Goal: Task Accomplishment & Management: Use online tool/utility

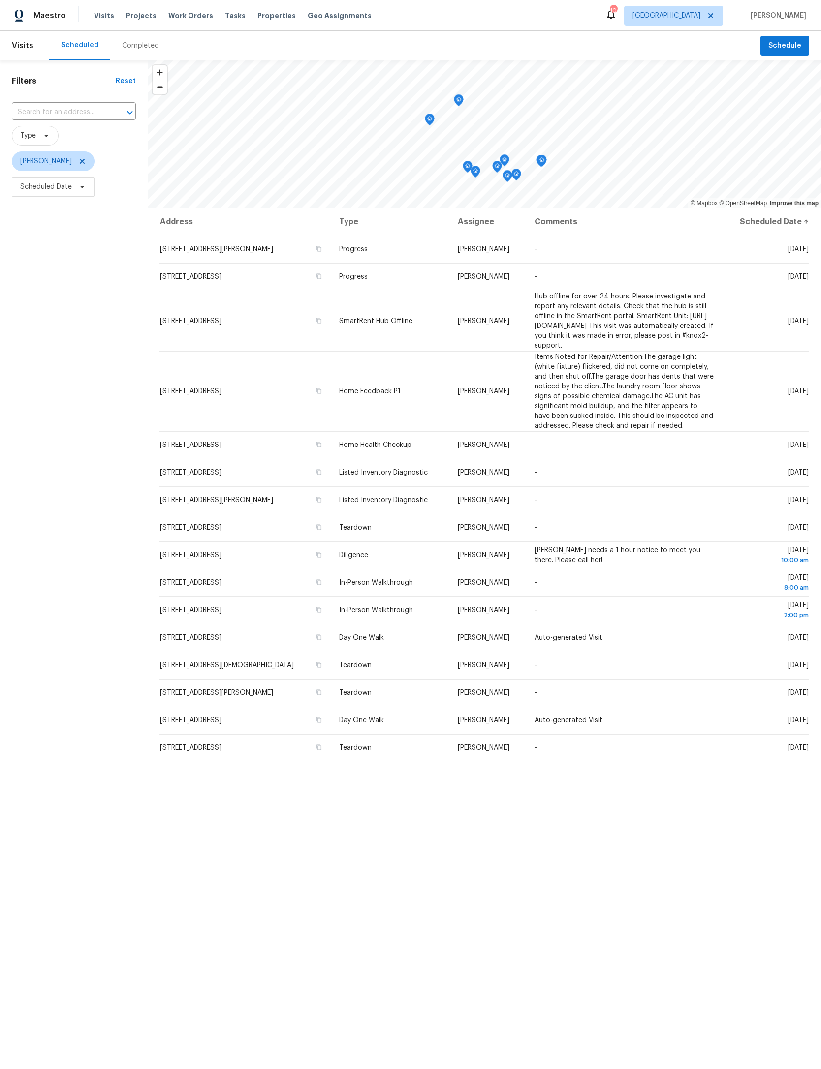
scroll to position [0, 280]
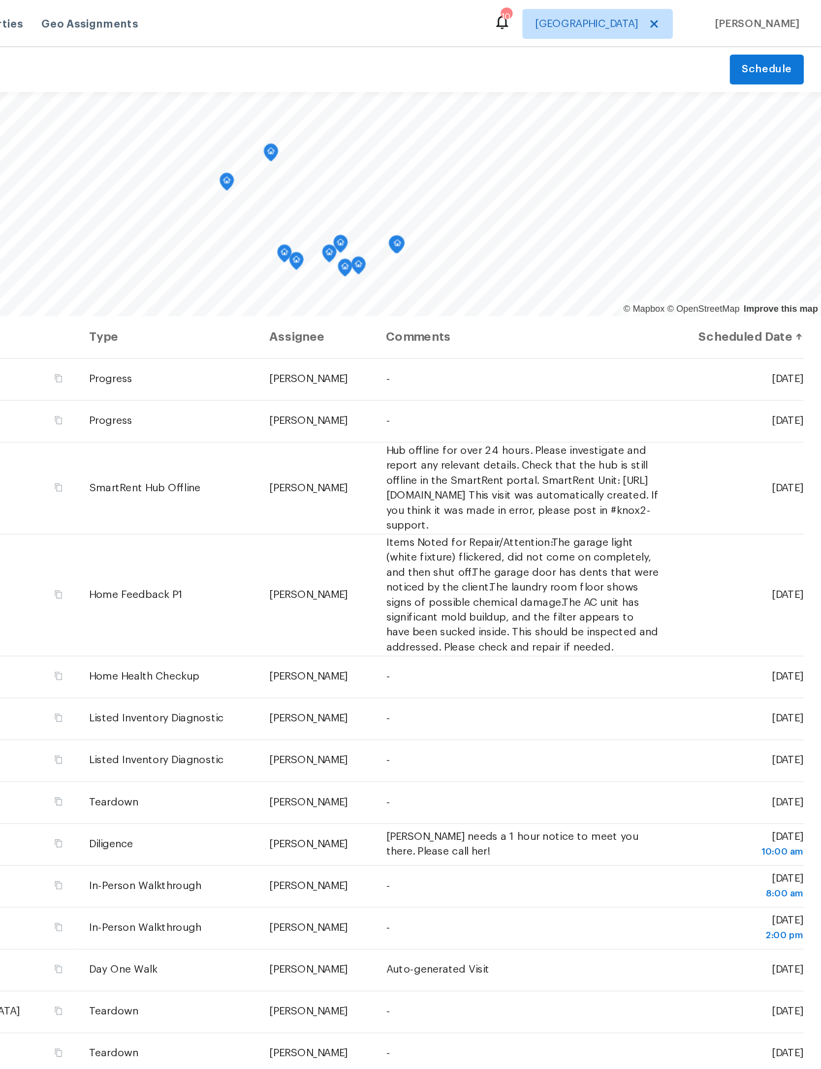
click at [0, 0] on icon at bounding box center [0, 0] width 0 height 0
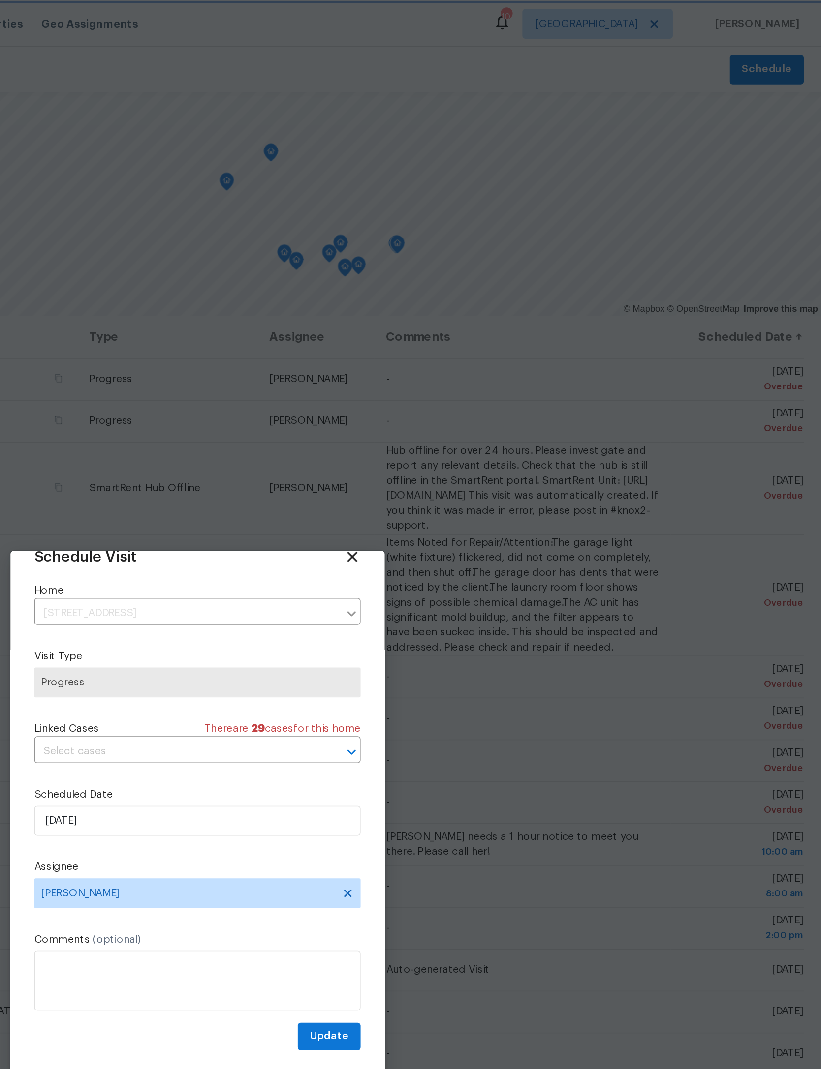
scroll to position [32, 0]
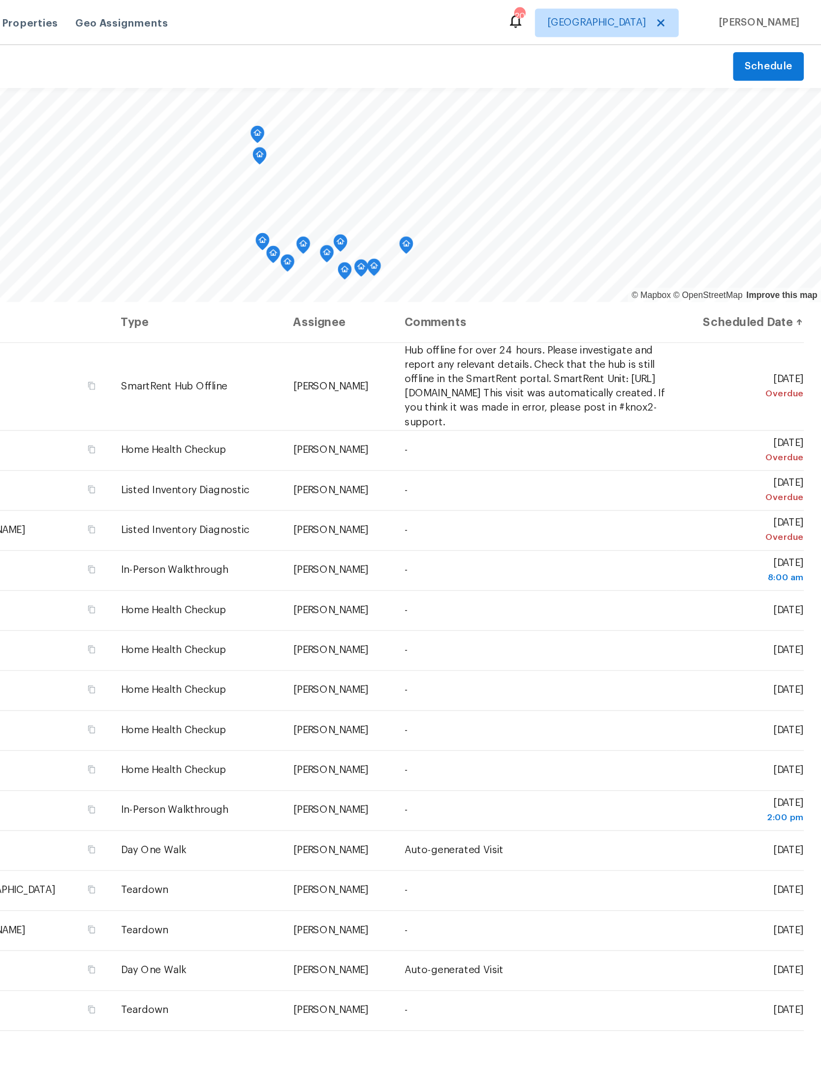
click at [0, 0] on icon at bounding box center [0, 0] width 0 height 0
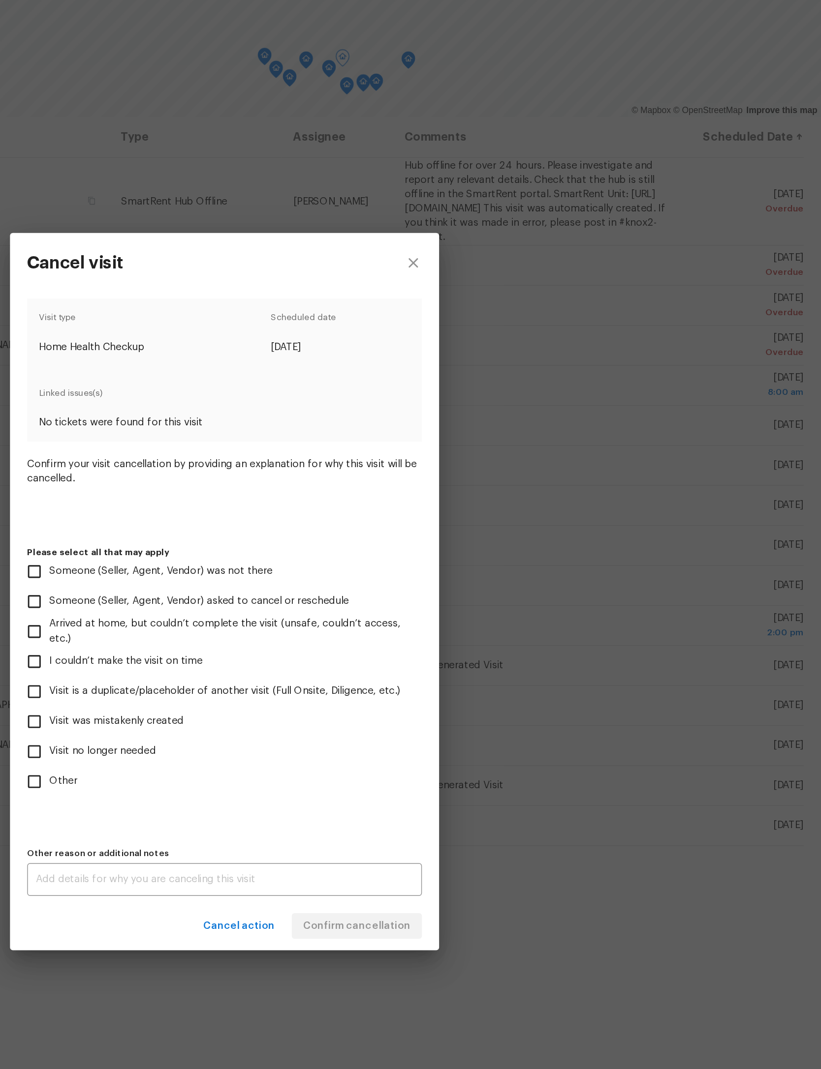
click at [269, 655] on input "Other" at bounding box center [279, 665] width 21 height 21
checkbox input "true"
click at [280, 730] on textarea at bounding box center [410, 733] width 260 height 7
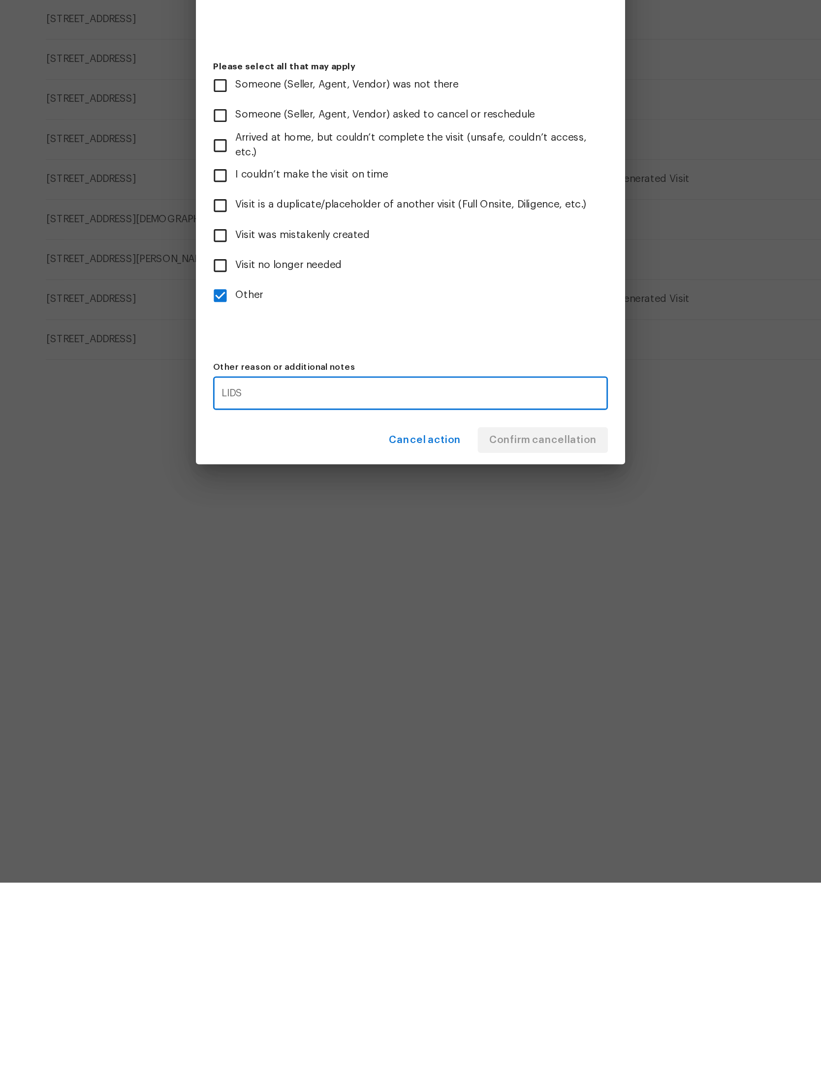
type textarea "LIDS"
click at [325, 655] on label "Other" at bounding box center [403, 665] width 269 height 21
click at [290, 655] on input "Other" at bounding box center [279, 665] width 21 height 21
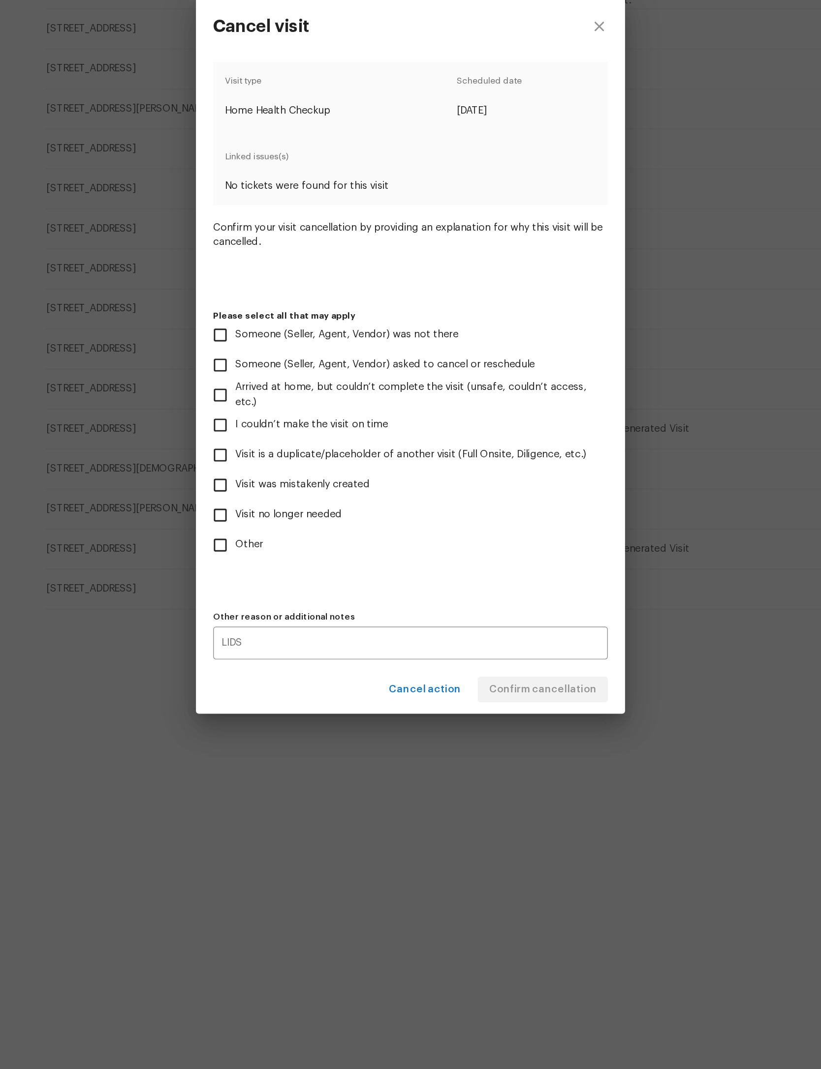
scroll to position [44, 0]
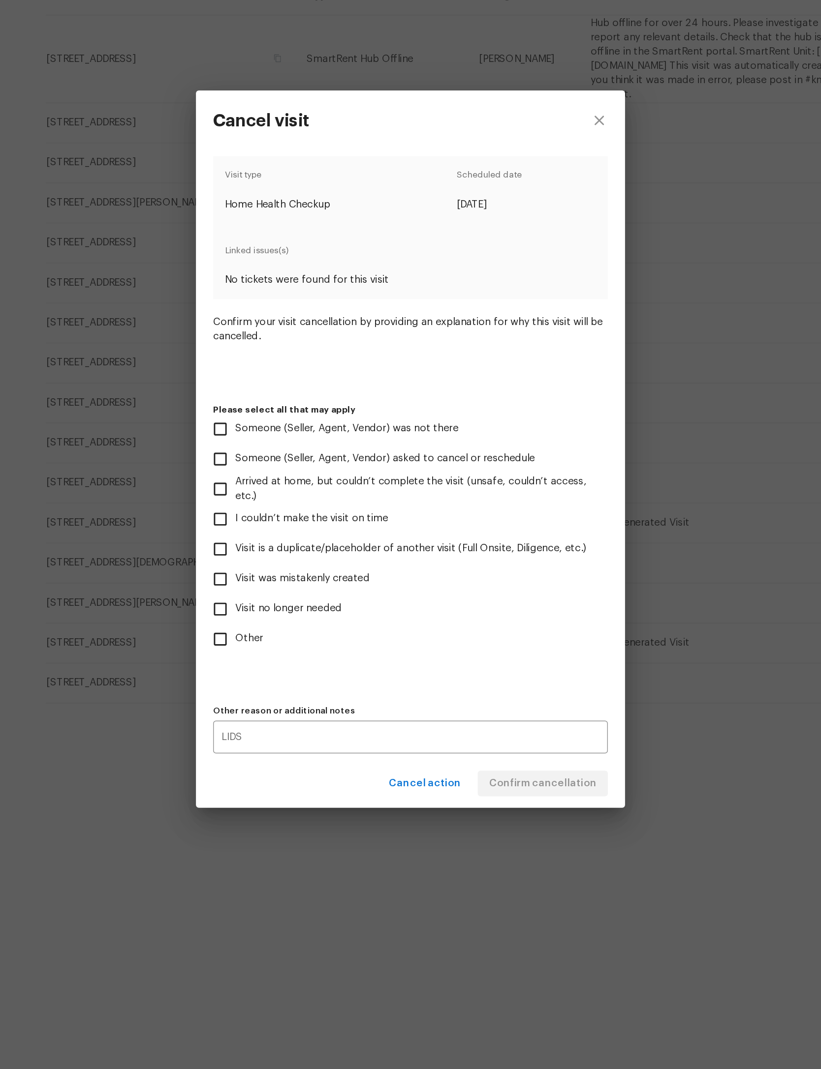
click at [269, 655] on label "Other" at bounding box center [403, 665] width 269 height 21
click at [269, 655] on input "Other" at bounding box center [279, 665] width 21 height 21
checkbox input "true"
click at [464, 759] on span "Confirm cancellation" at bounding box center [501, 765] width 74 height 12
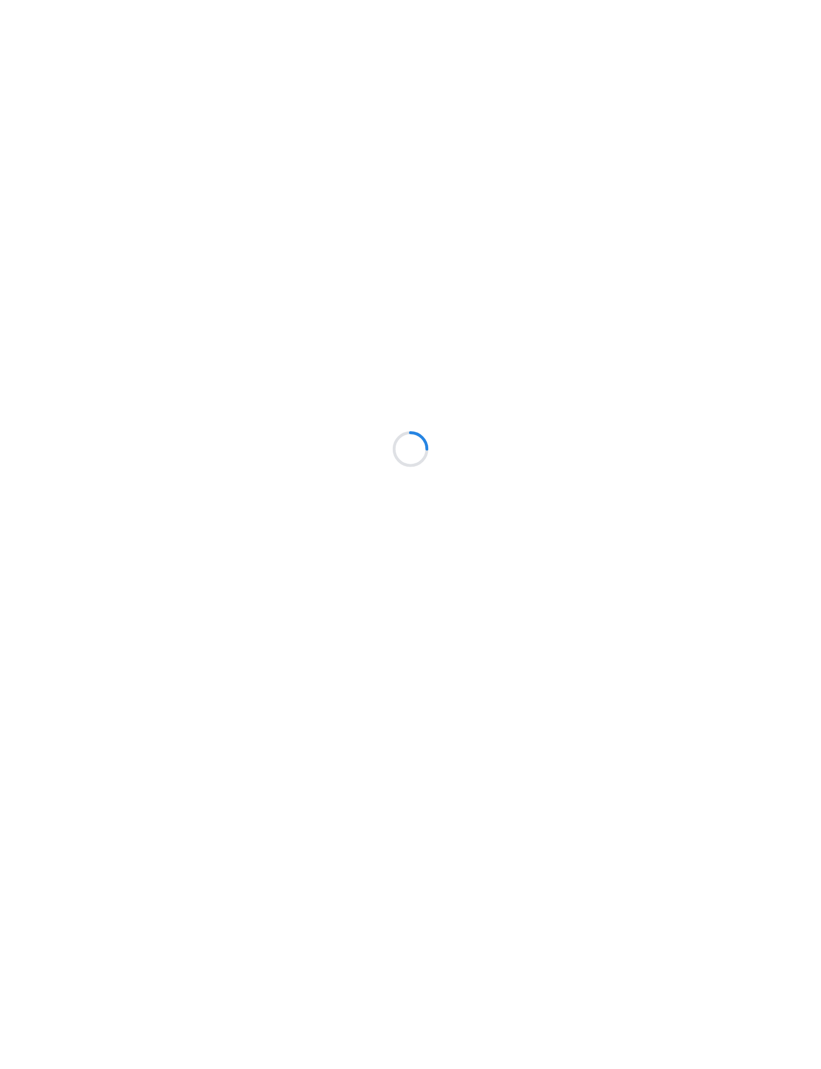
scroll to position [0, 0]
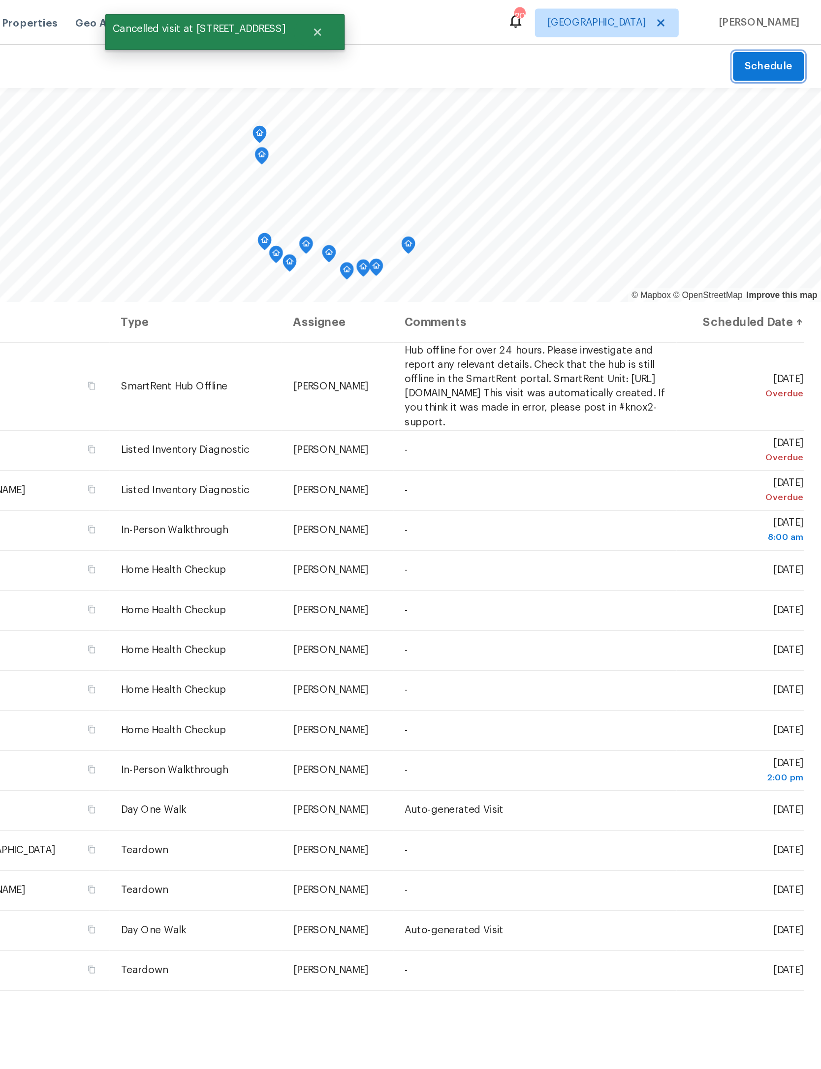
click at [768, 44] on span "Schedule" at bounding box center [784, 46] width 33 height 12
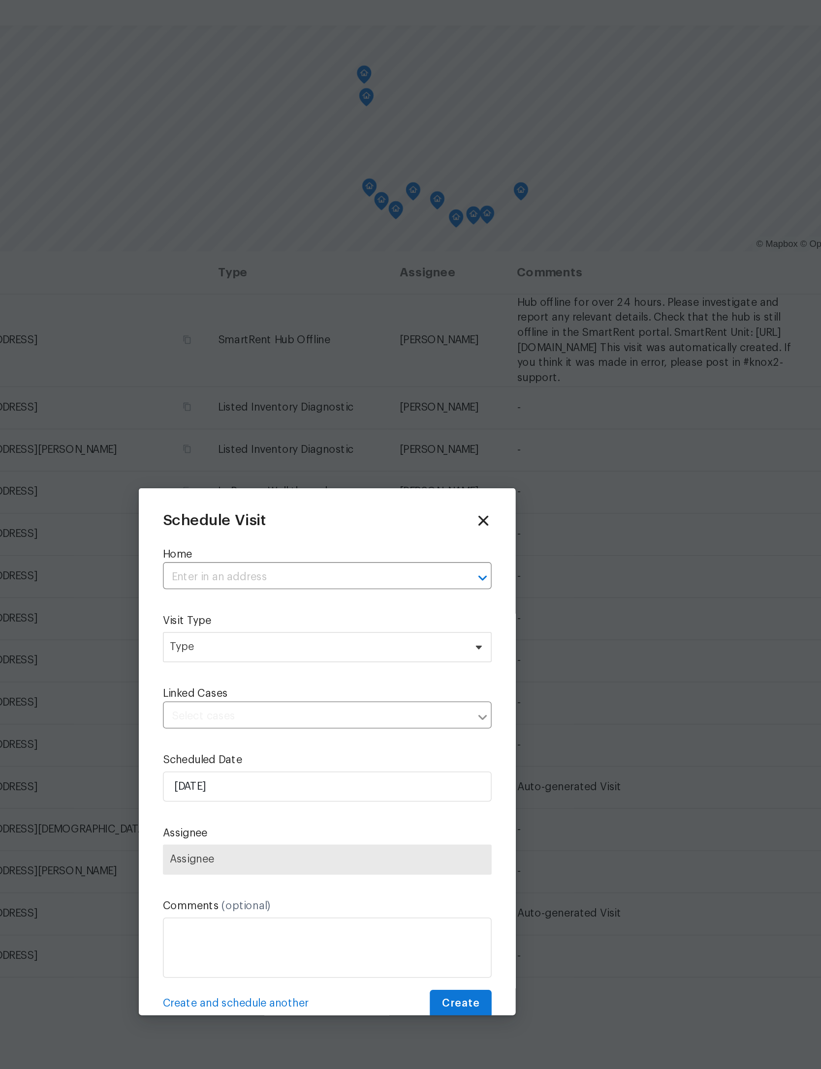
click at [303, 413] on input "text" at bounding box center [396, 420] width 187 height 15
type input "cobb"
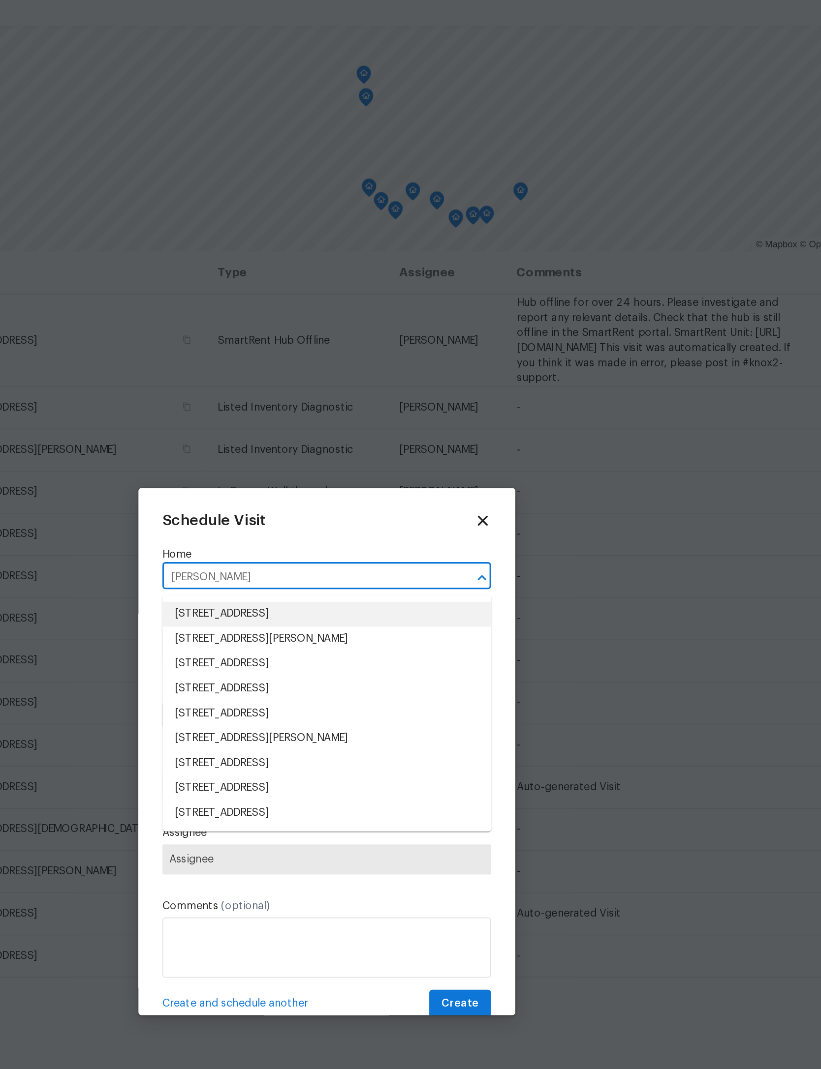
click at [303, 437] on li "3041 Cobblewood Ct, Jacksonville, FL 32225" at bounding box center [410, 445] width 214 height 16
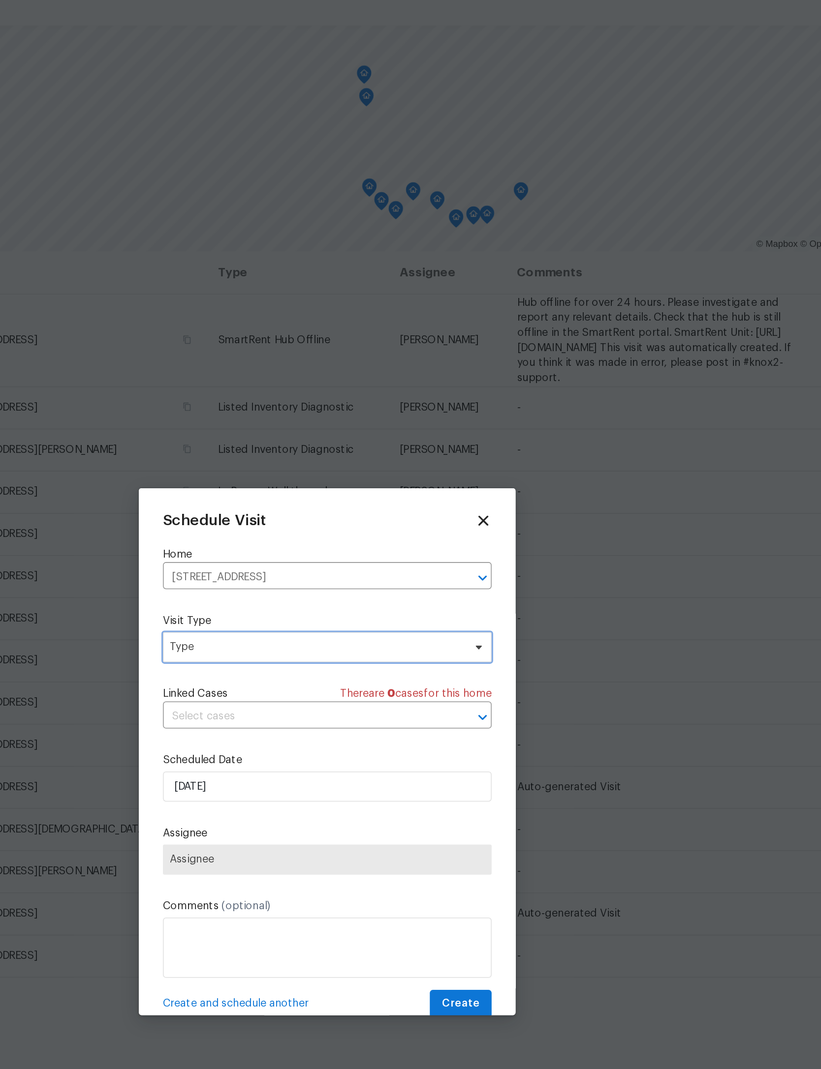
click at [303, 457] on span "Type" at bounding box center [410, 467] width 214 height 20
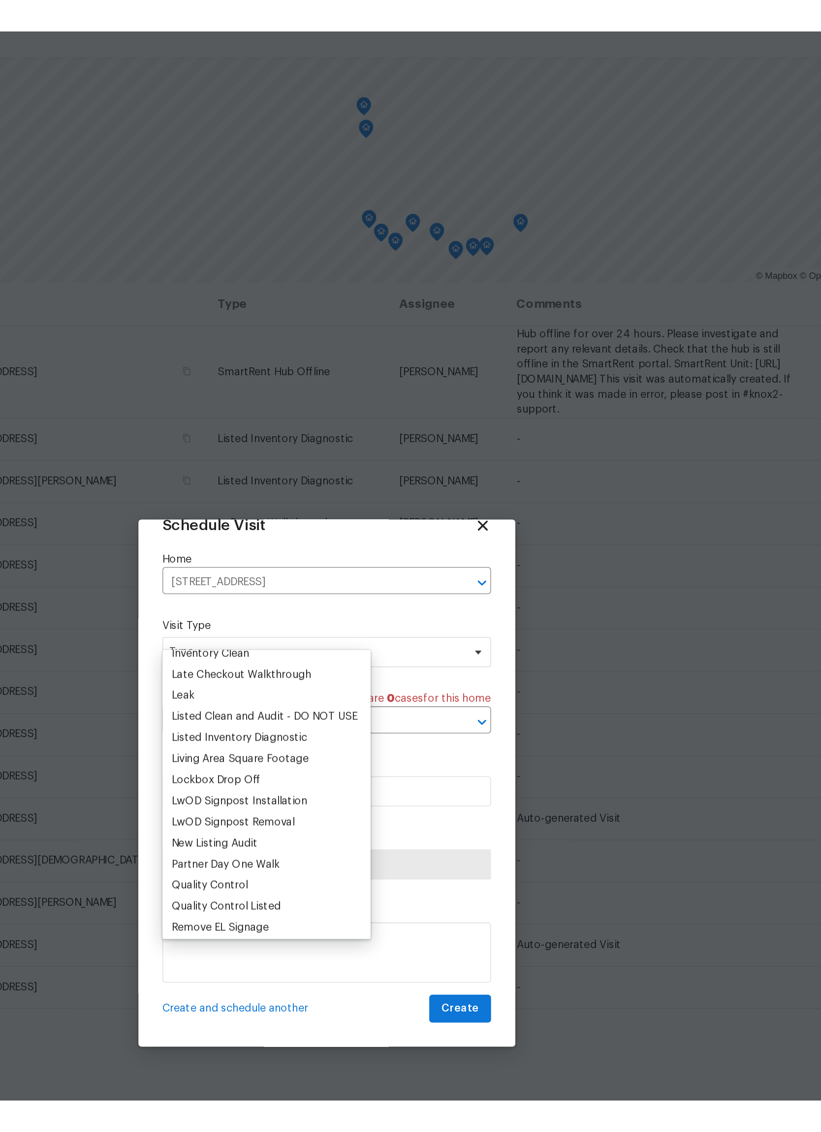
scroll to position [243, 0]
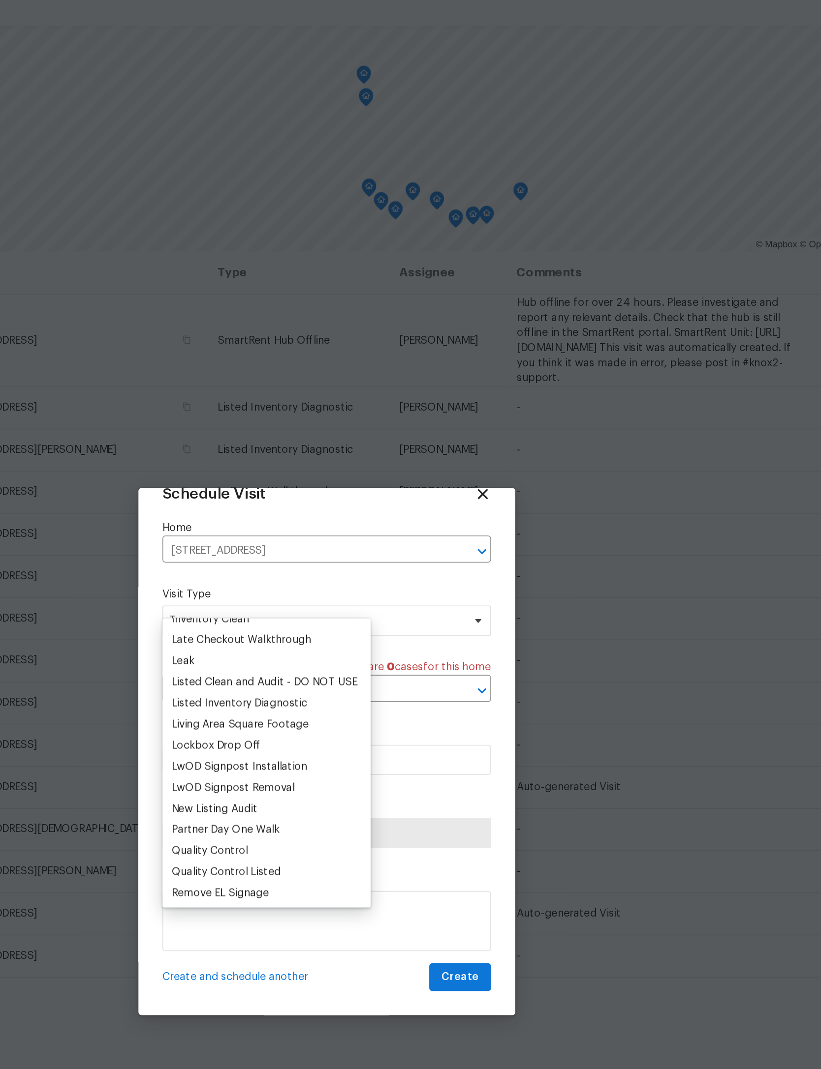
type input "L"
click at [309, 498] on div "Listed Inventory Diagnostic" at bounding box center [353, 503] width 89 height 10
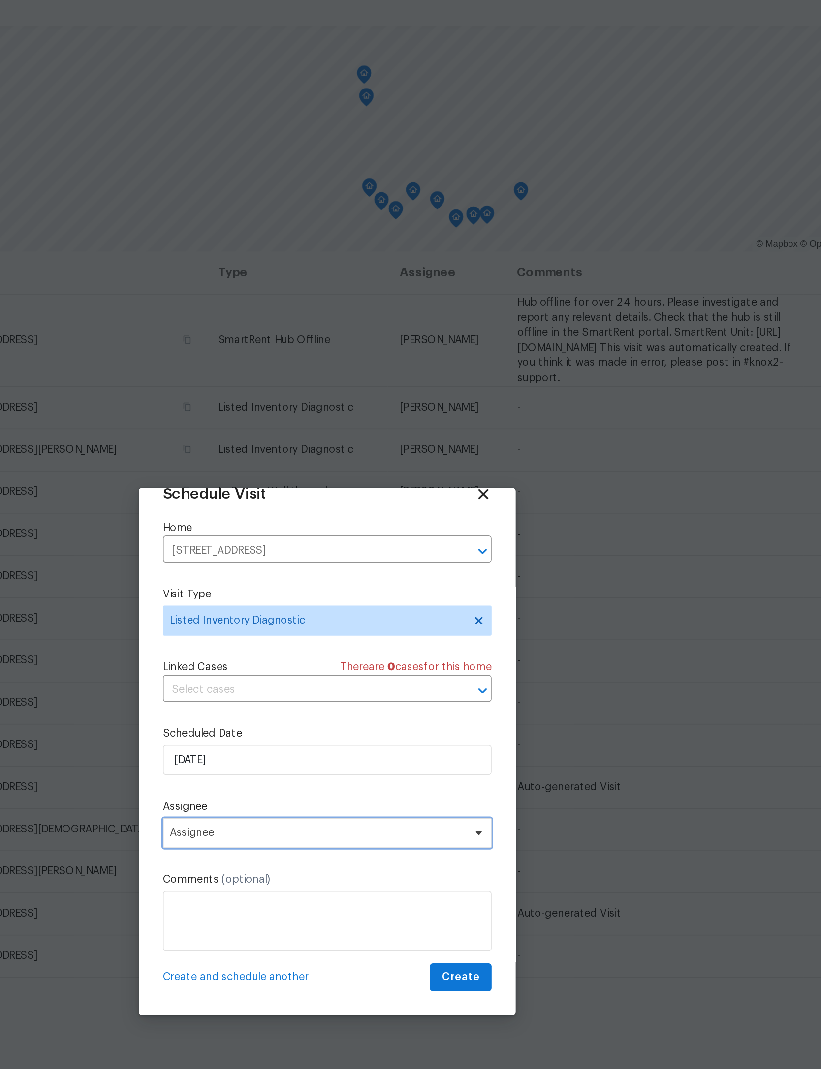
click at [307, 584] on span "Assignee" at bounding box center [403, 588] width 193 height 8
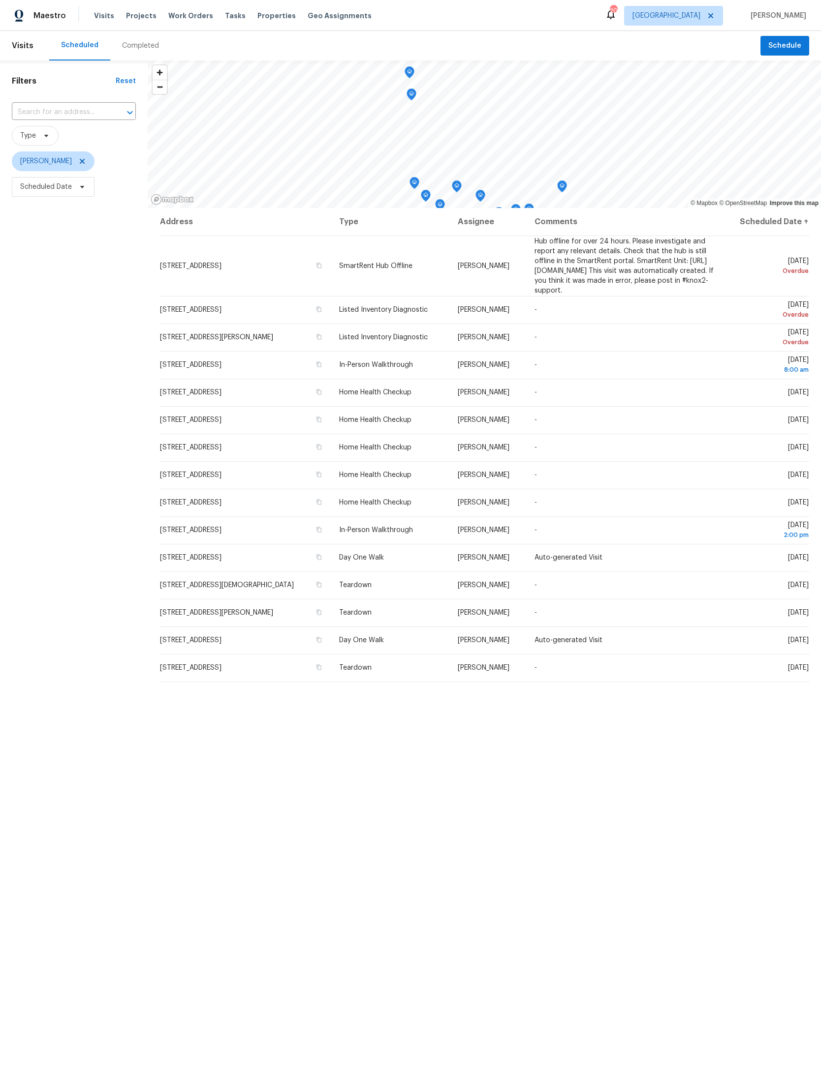
scroll to position [45, 0]
click at [522, 1051] on div "Address Type Assignee Comments Scheduled Date ↑ 1615 Oak Ridge Dr W, Jacksonvil…" at bounding box center [484, 635] width 673 height 855
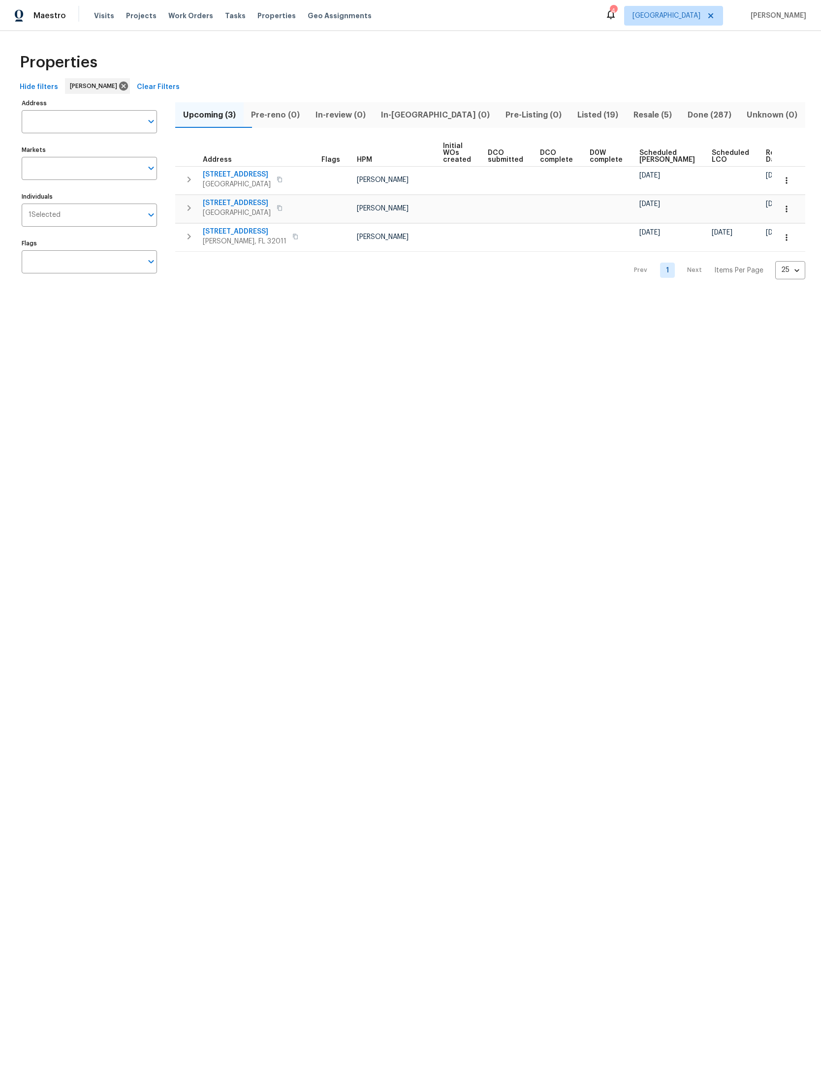
scroll to position [0, 323]
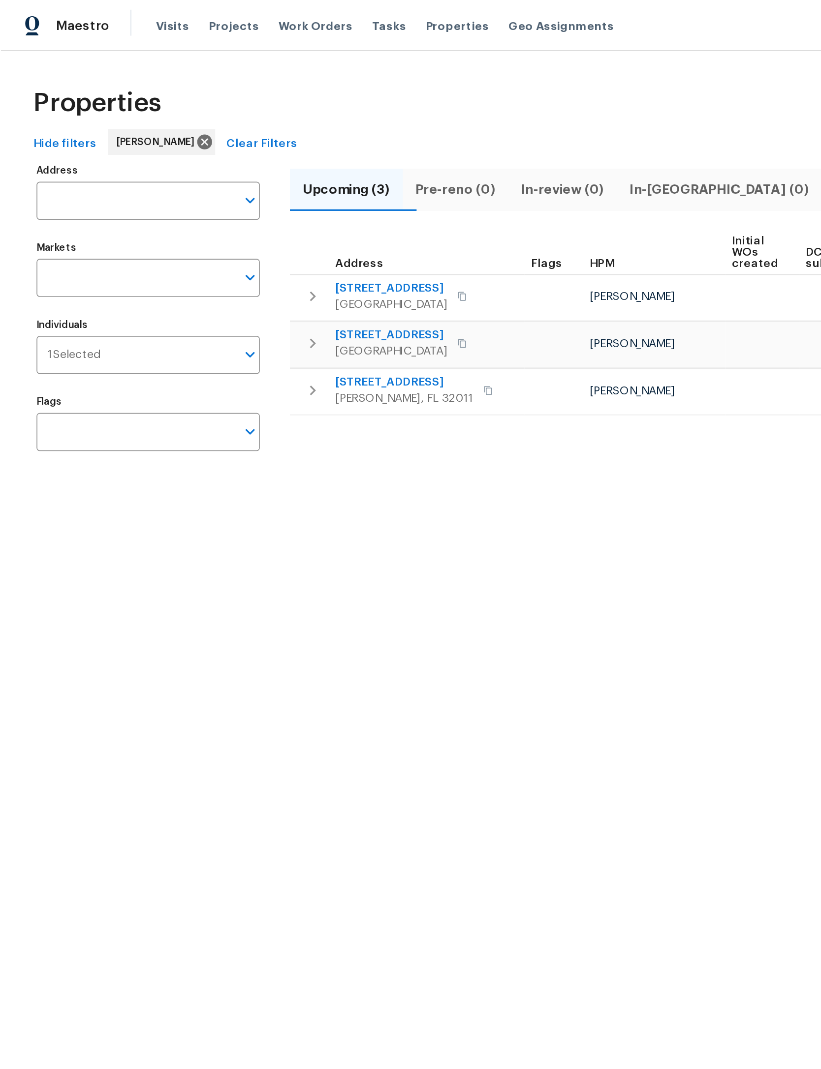
click at [91, 114] on input "Address" at bounding box center [82, 121] width 121 height 23
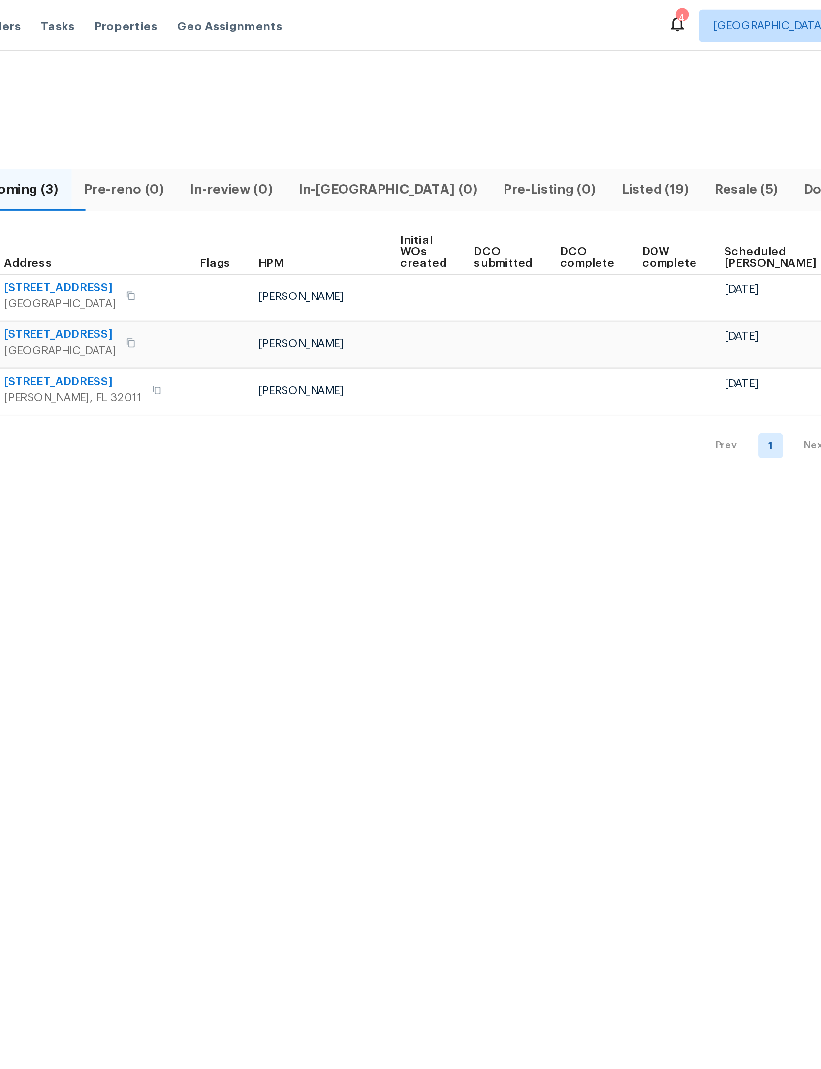
click at [575, 108] on span "Listed (19)" at bounding box center [597, 115] width 45 height 14
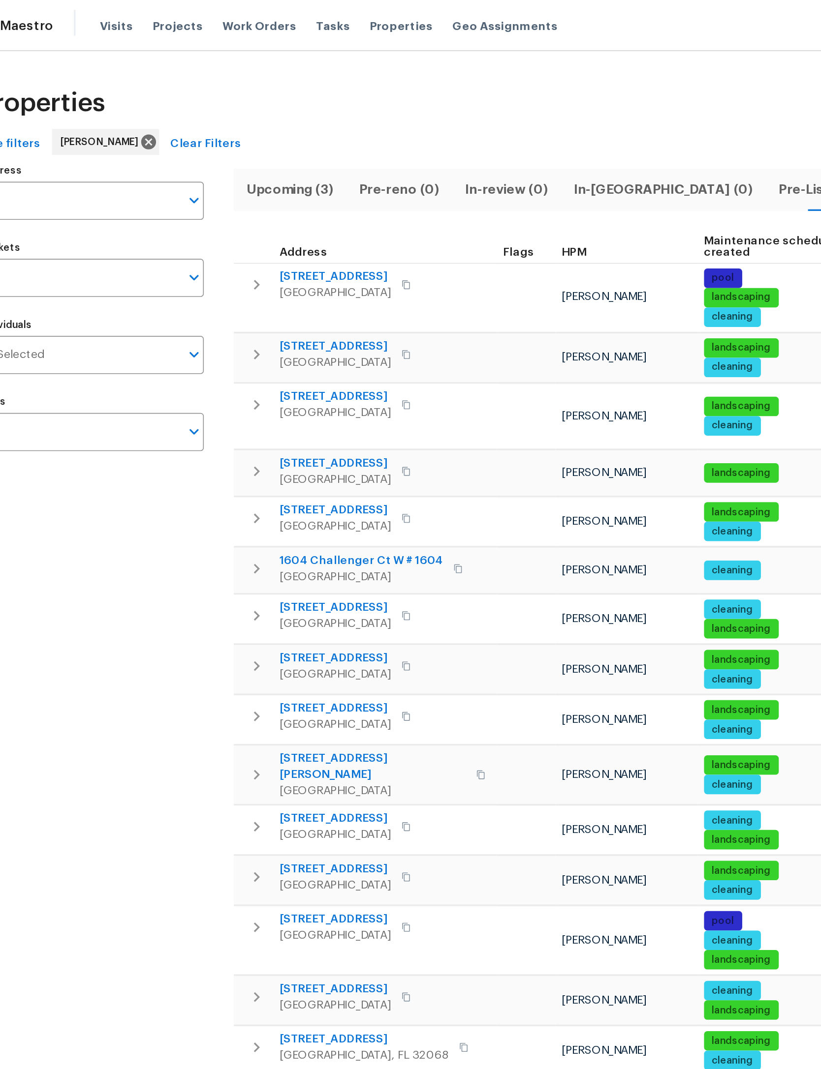
scroll to position [8, 0]
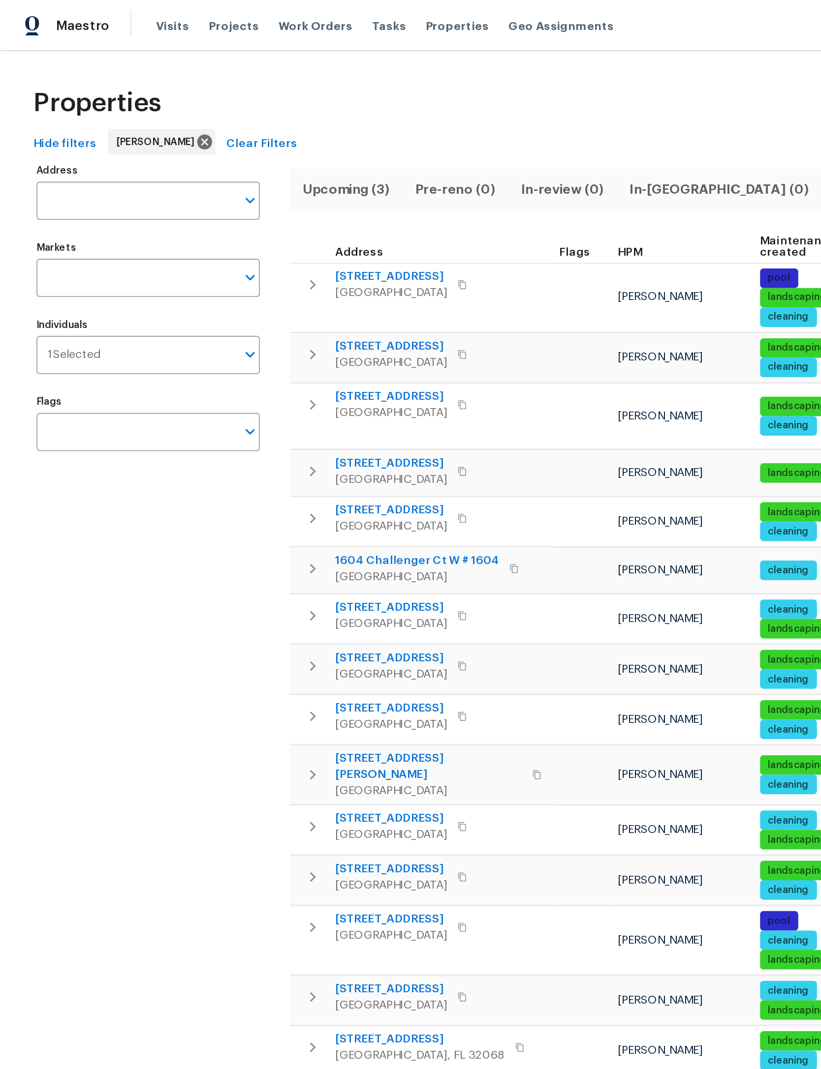
click at [185, 205] on button "button" at bounding box center [189, 215] width 20 height 20
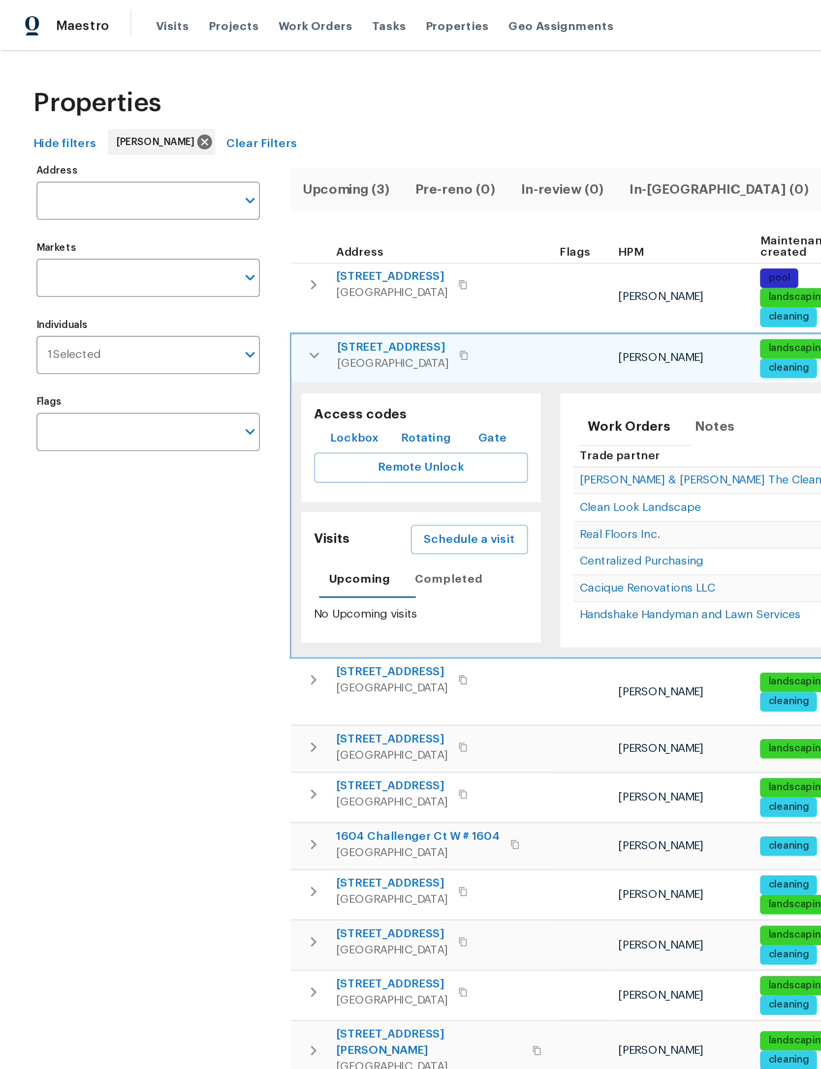
click at [302, 327] on span "Schedule a visit" at bounding box center [283, 327] width 55 height 12
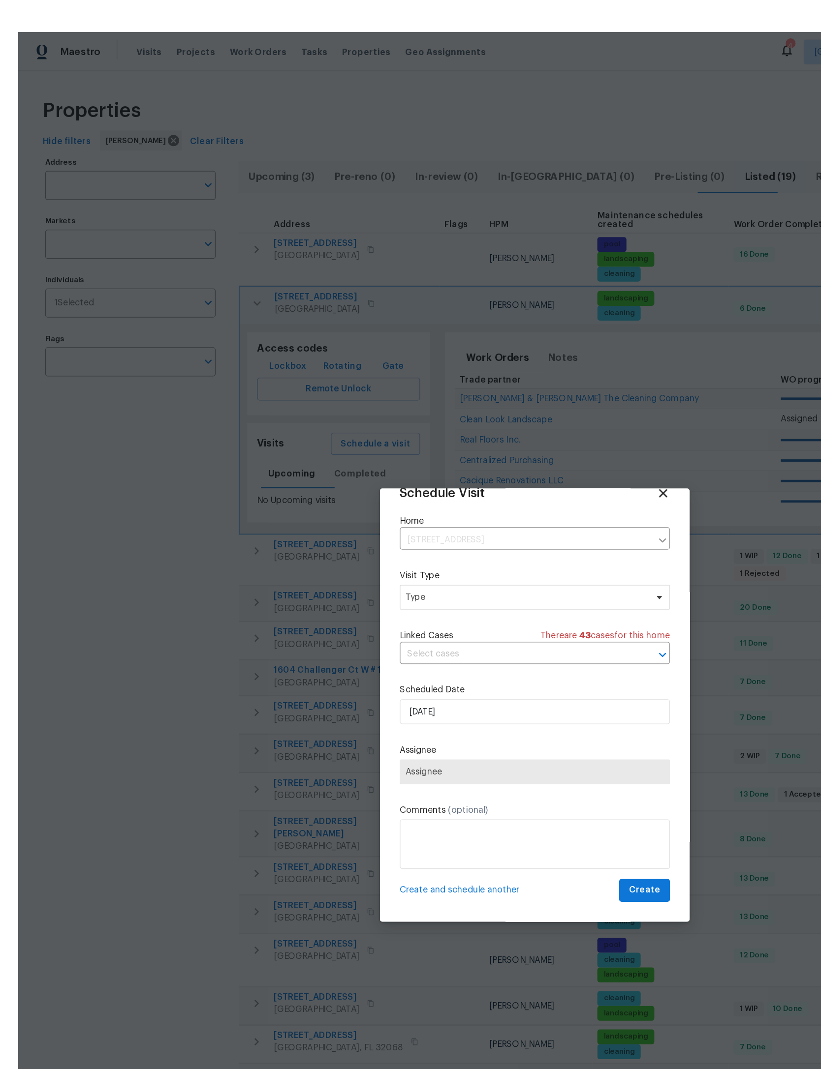
scroll to position [19, 0]
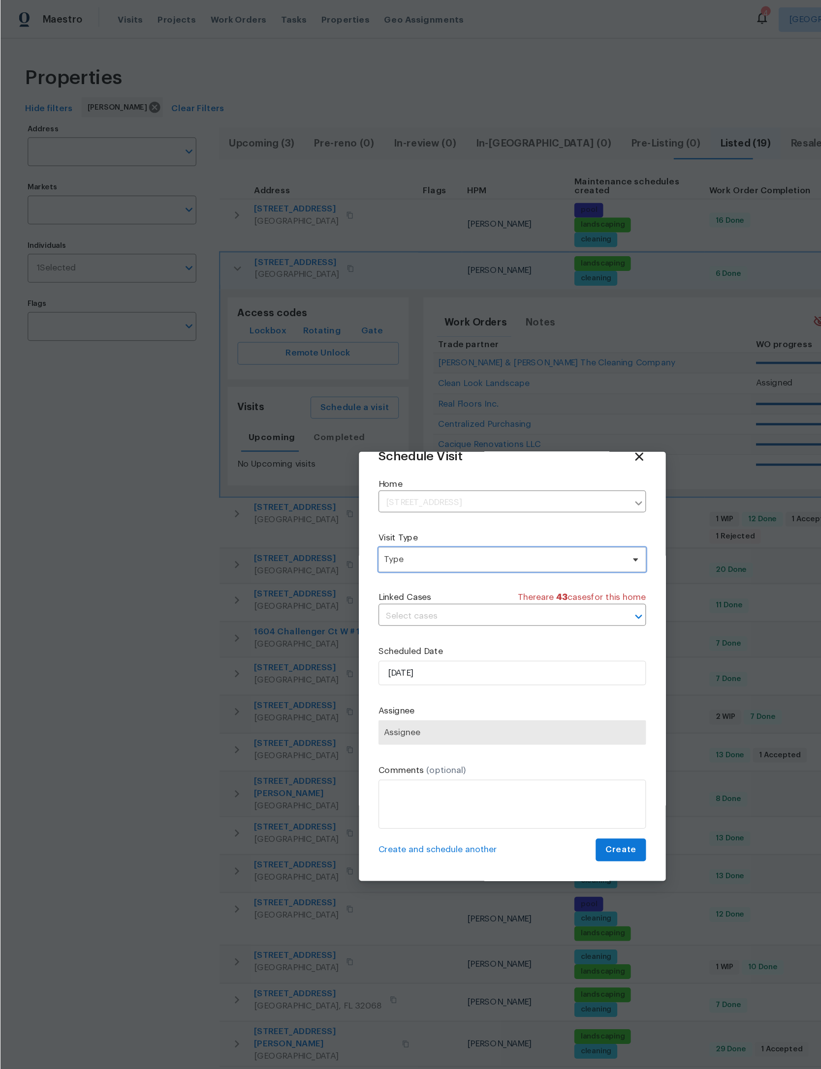
click at [428, 454] on span "Type" at bounding box center [402, 449] width 191 height 10
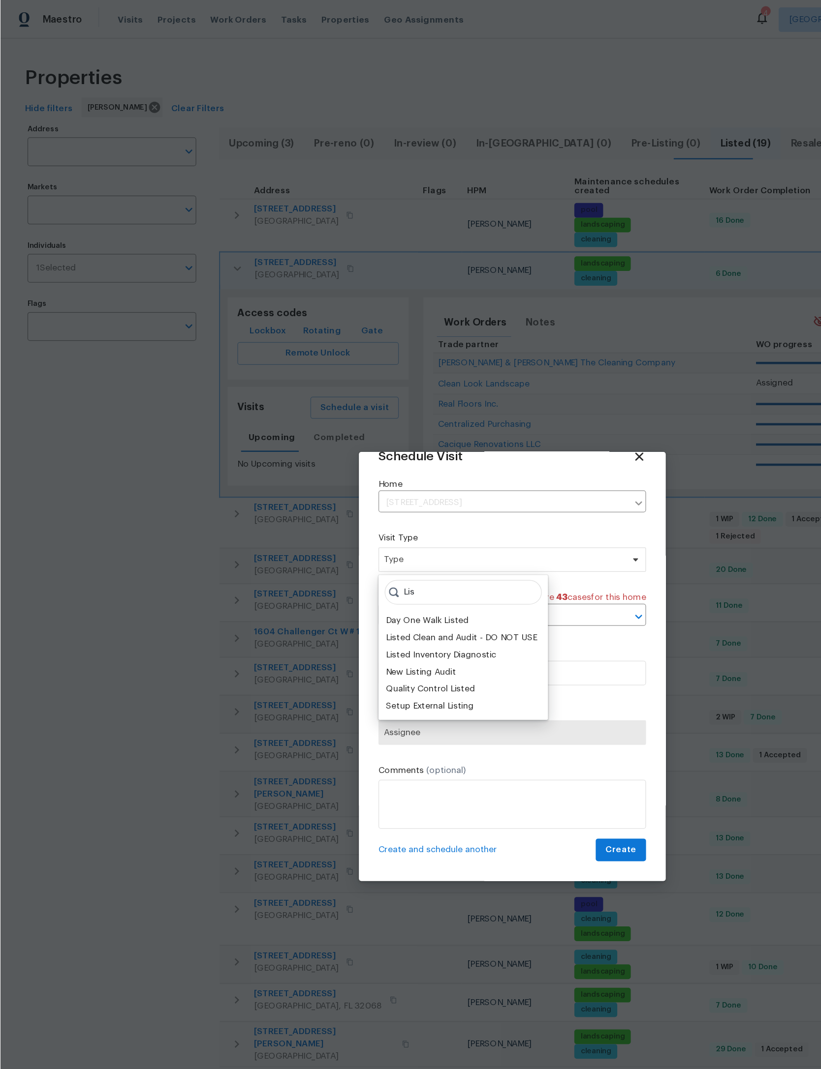
type input "Lis"
click at [391, 524] on div "Listed Inventory Diagnostic" at bounding box center [353, 525] width 89 height 10
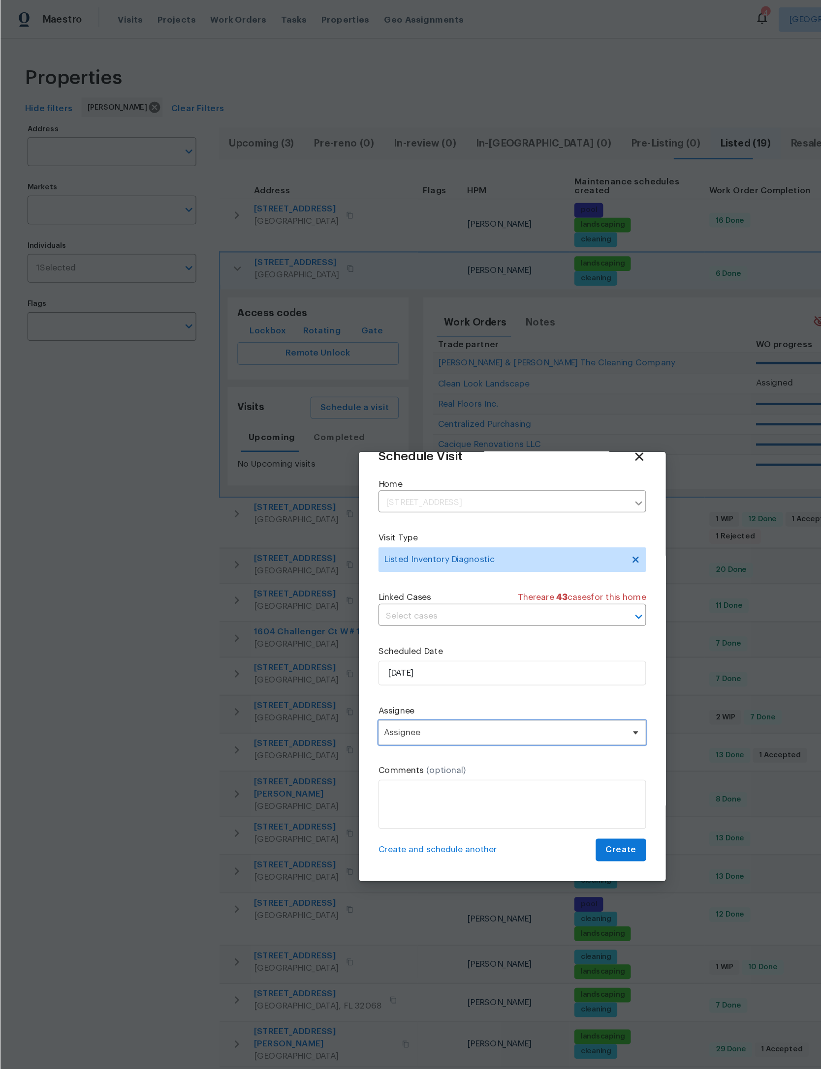
click at [434, 598] on span "Assignee" at bounding box center [410, 588] width 214 height 20
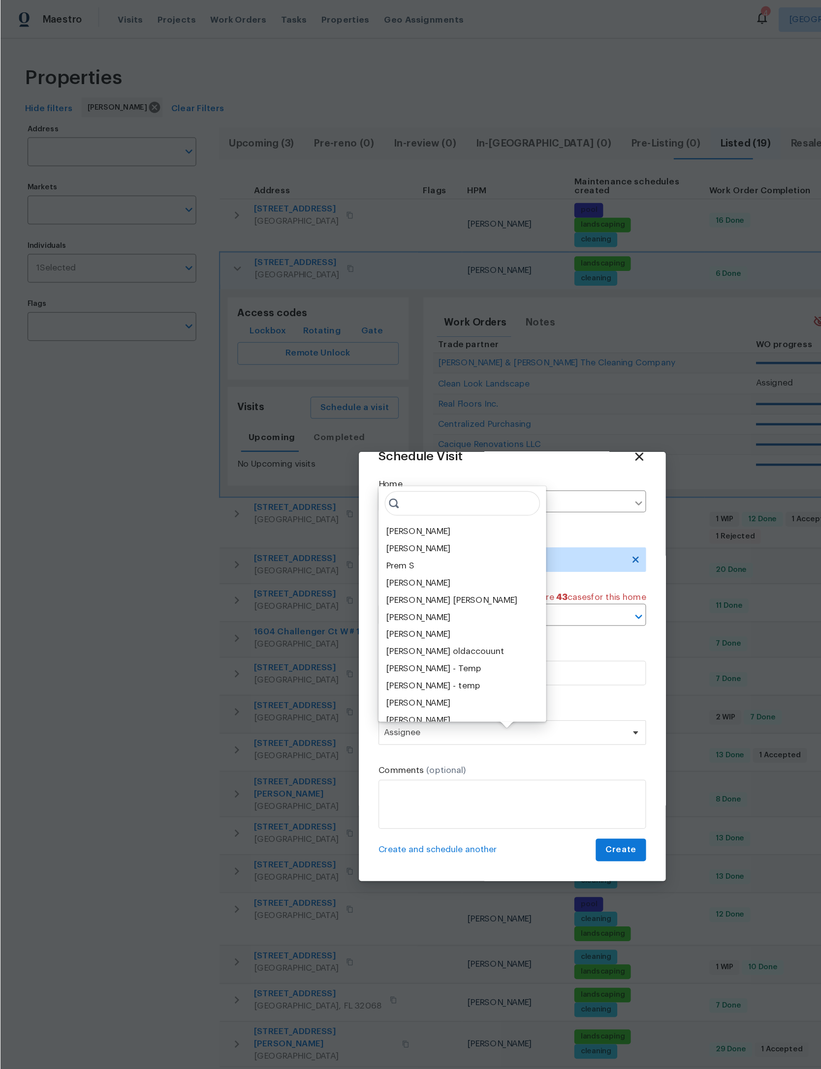
click at [361, 425] on div "[PERSON_NAME]" at bounding box center [335, 427] width 52 height 10
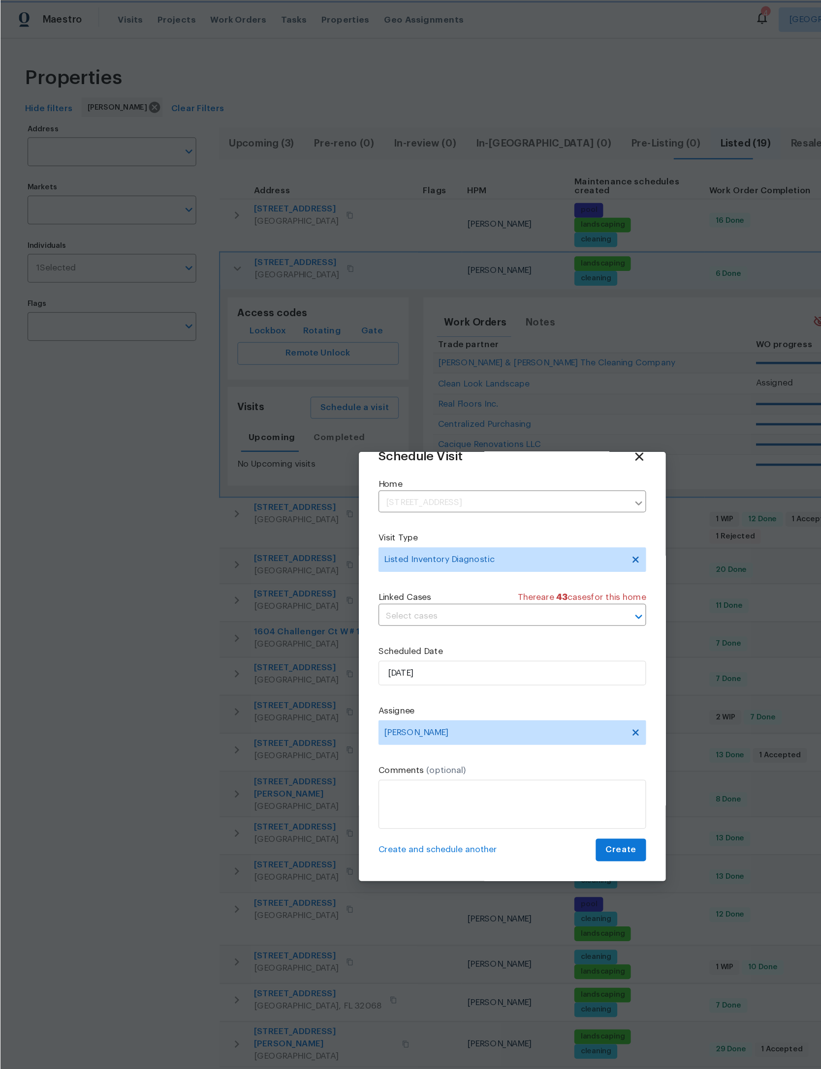
scroll to position [32, 0]
click at [498, 676] on span "Create" at bounding box center [497, 682] width 25 height 12
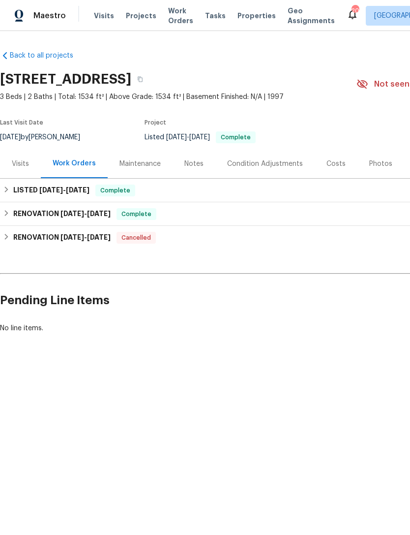
click at [329, 169] on div "Costs" at bounding box center [336, 164] width 19 height 10
